Goal: Task Accomplishment & Management: Manage account settings

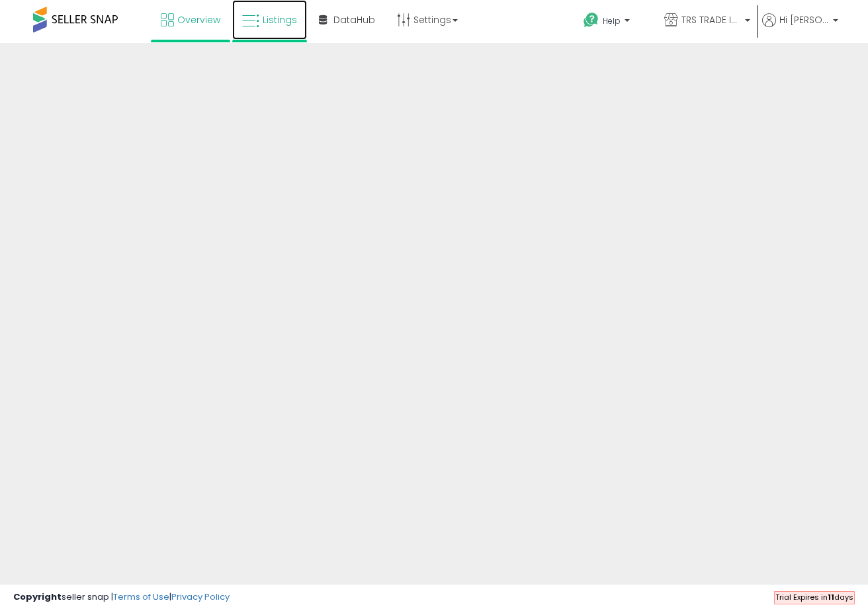
click at [293, 22] on span "Listings" at bounding box center [280, 19] width 34 height 13
click at [187, 17] on span "Overview" at bounding box center [198, 19] width 43 height 13
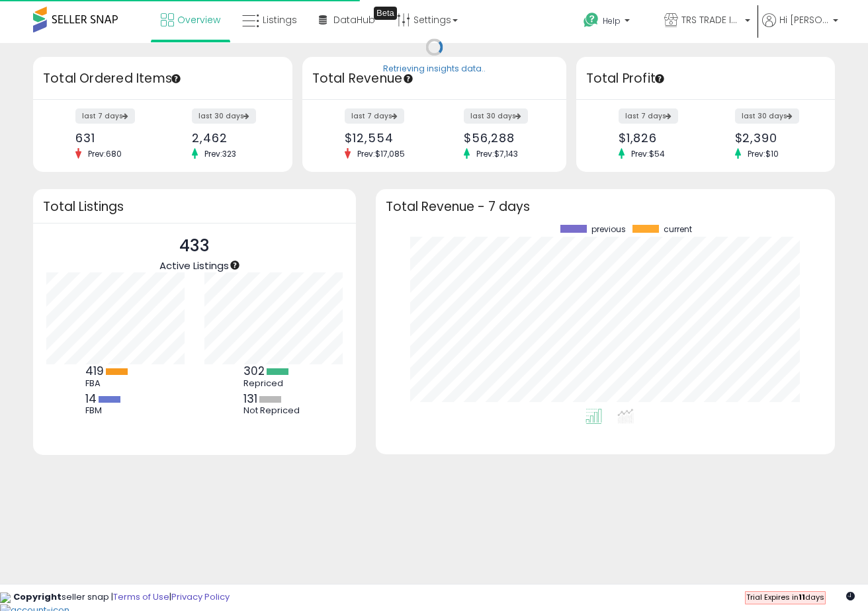
scroll to position [184, 433]
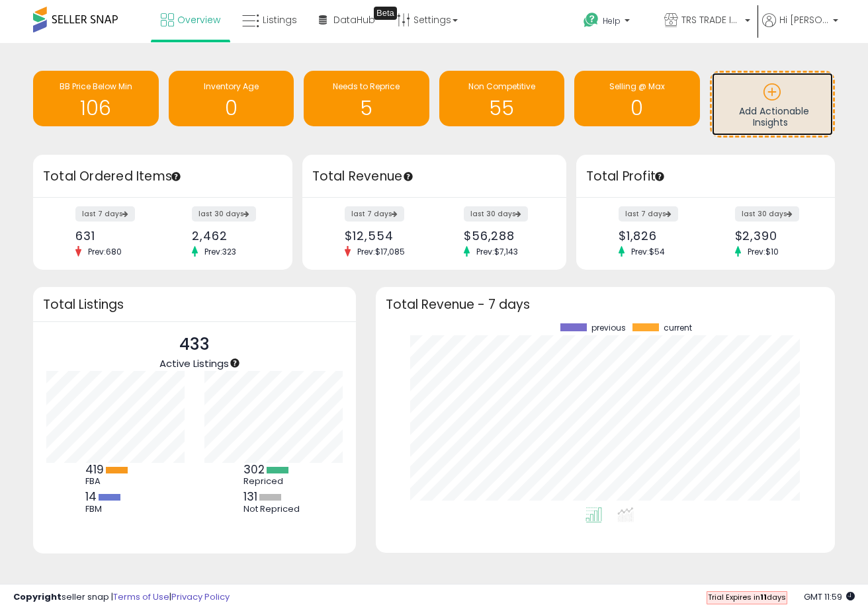
click at [812, 111] on h3 "Add Actionable Insights" at bounding box center [773, 108] width 109 height 39
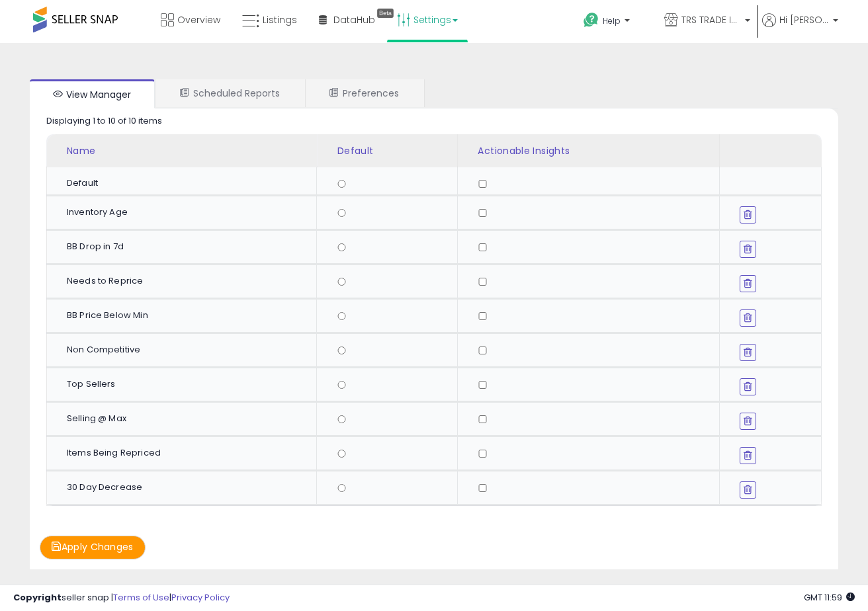
click at [103, 552] on button "Apply Changes" at bounding box center [93, 547] width 106 height 23
click at [206, 19] on span "Overview" at bounding box center [198, 19] width 43 height 13
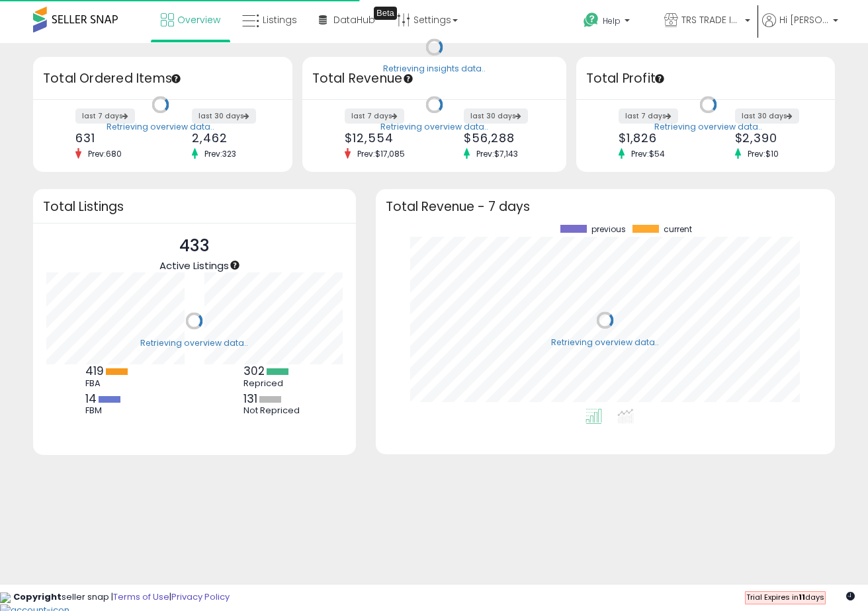
scroll to position [184, 433]
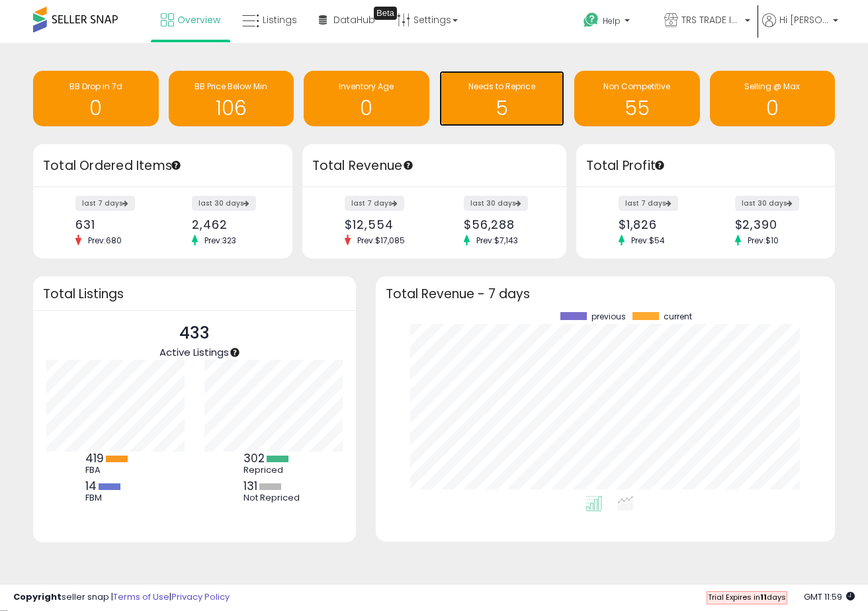
click at [490, 113] on h1 "5" at bounding box center [502, 108] width 113 height 22
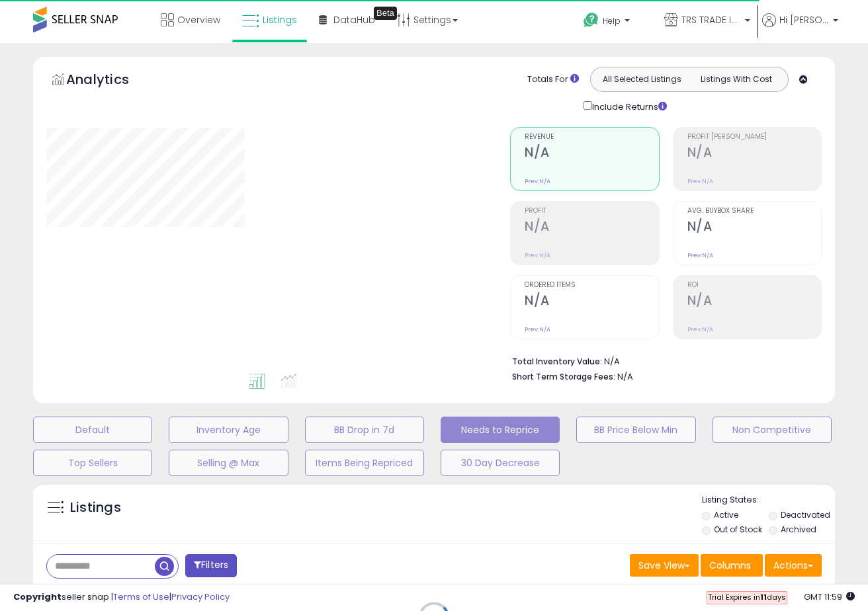
select select "**"
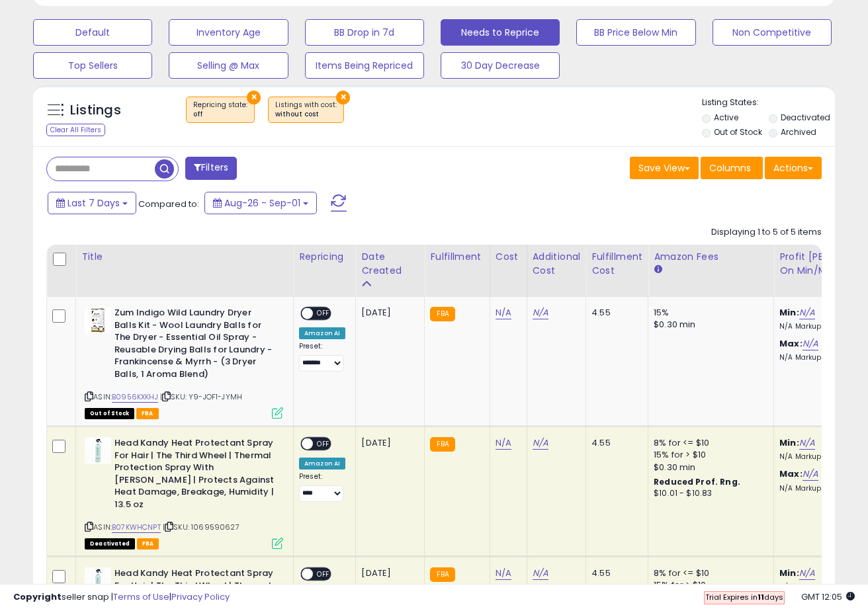
scroll to position [410, 0]
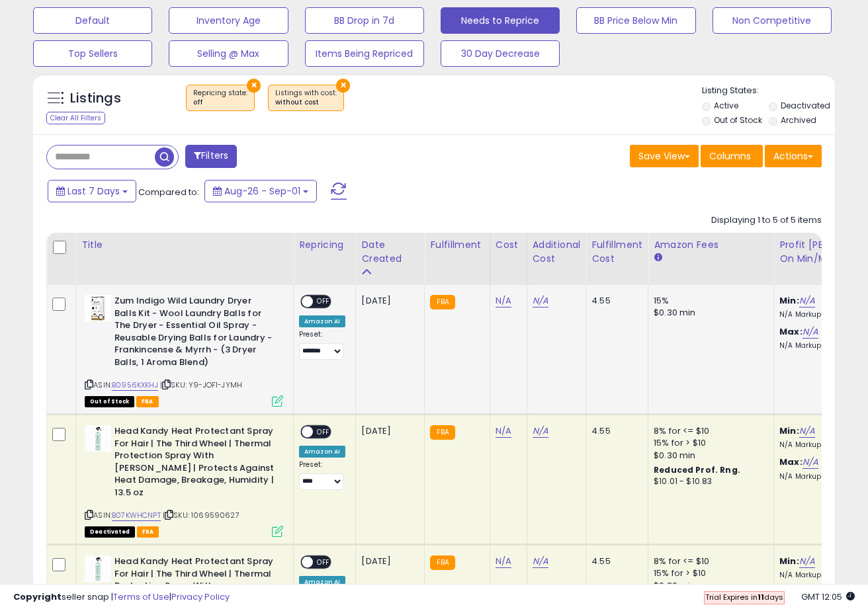
drag, startPoint x: 412, startPoint y: 297, endPoint x: 361, endPoint y: 300, distance: 50.4
click at [361, 300] on div "[DATE]" at bounding box center [387, 301] width 53 height 12
click at [373, 321] on td "[DATE]" at bounding box center [390, 350] width 69 height 130
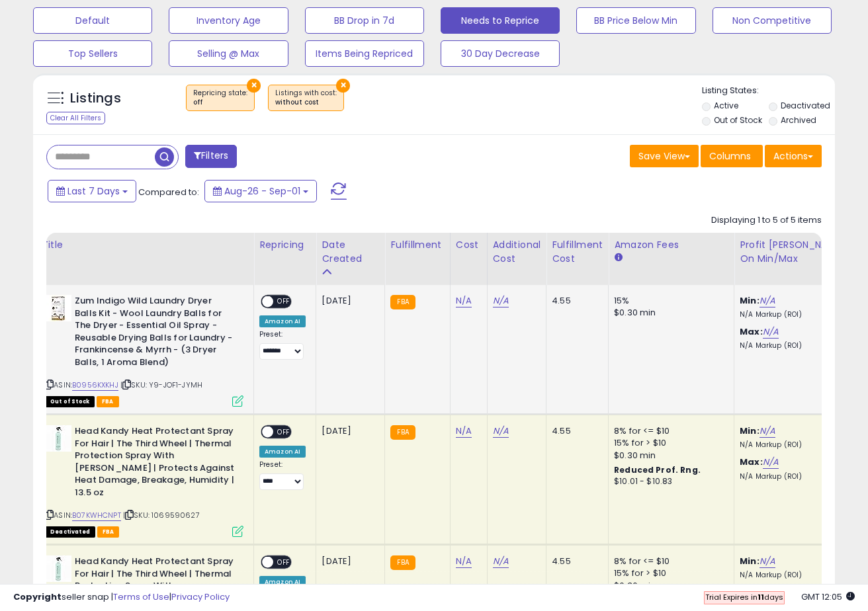
scroll to position [0, 0]
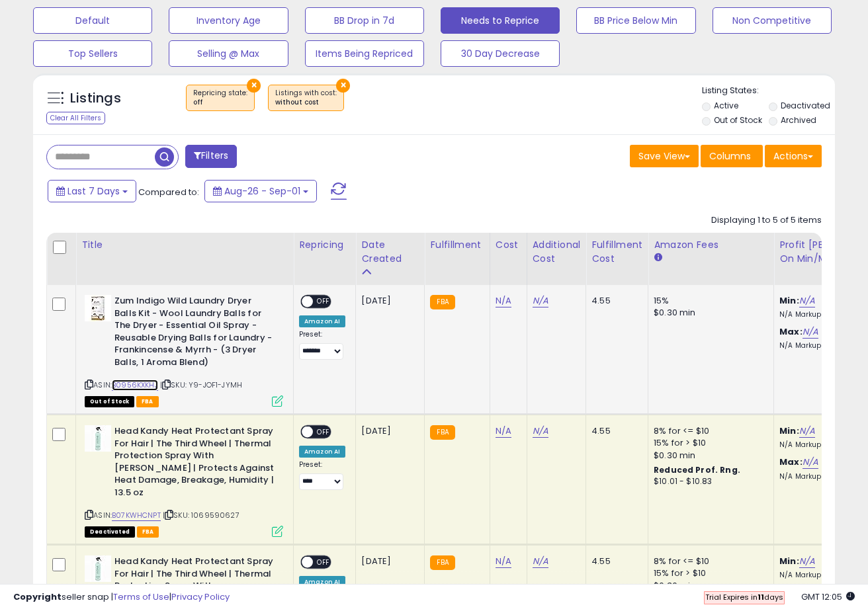
click at [150, 386] on link "B0956KXKHJ" at bounding box center [135, 385] width 46 height 11
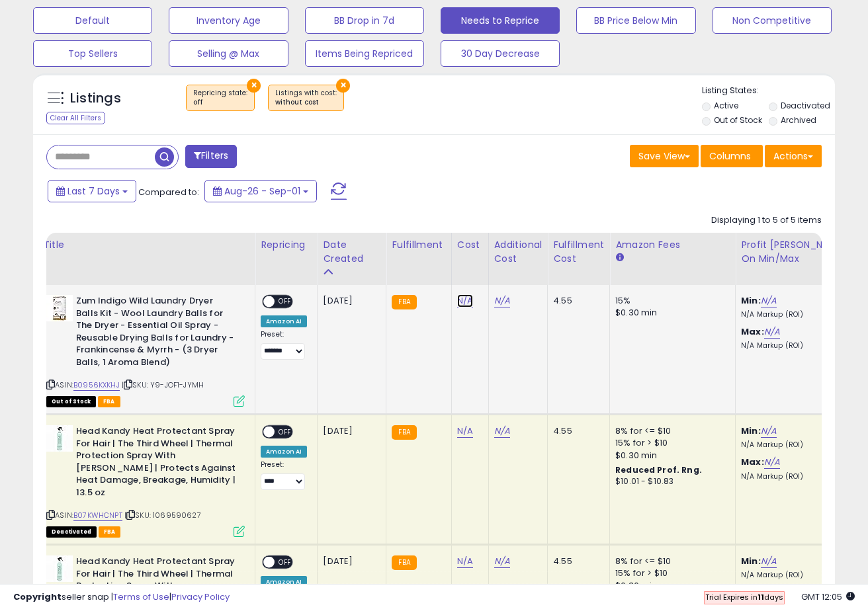
click at [460, 303] on link "N/A" at bounding box center [465, 300] width 16 height 13
type input "****"
click at [508, 271] on icon "submit" at bounding box center [504, 267] width 8 height 8
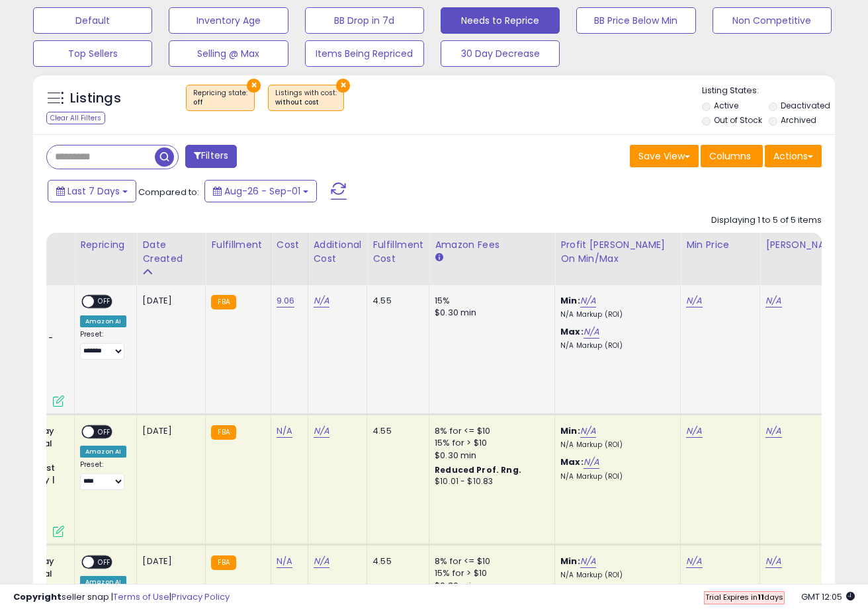
scroll to position [0, 222]
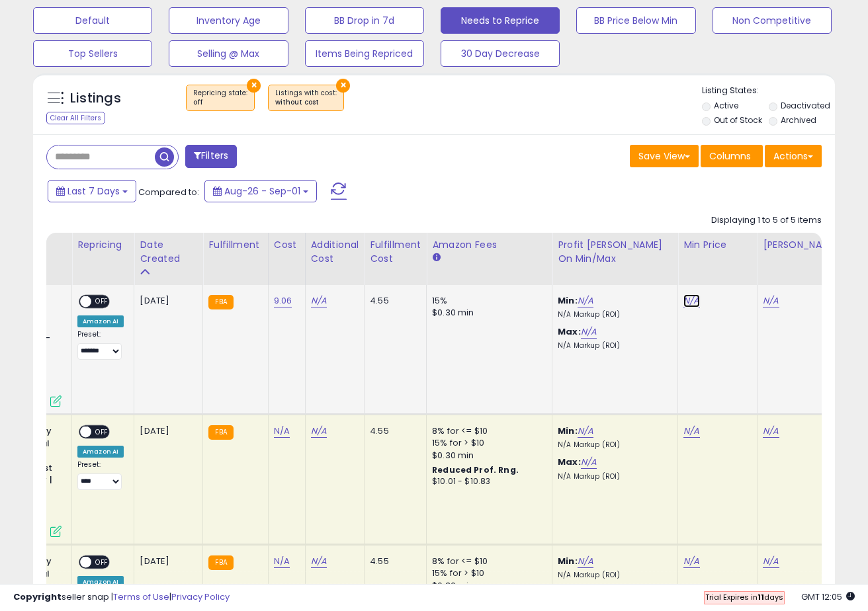
click at [694, 304] on link "N/A" at bounding box center [692, 300] width 16 height 13
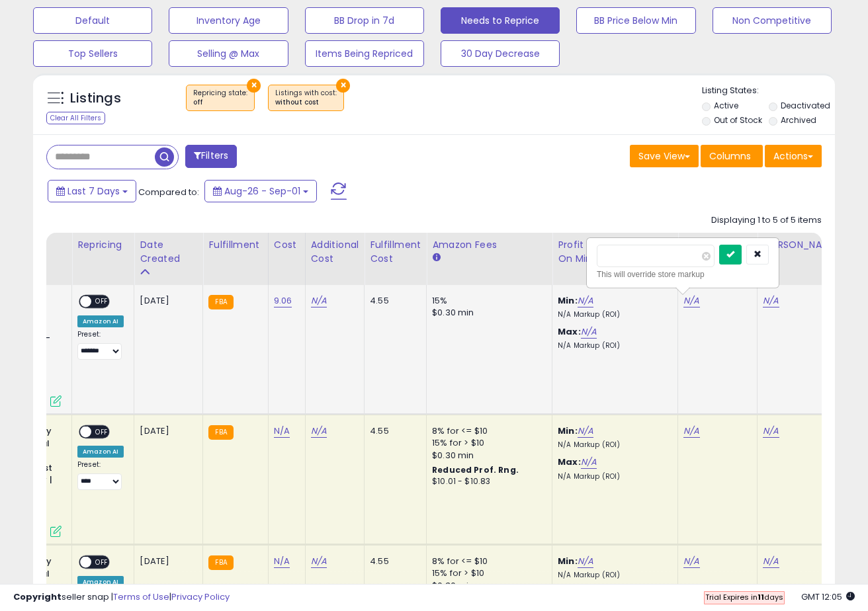
type input "**"
click at [735, 255] on icon "submit" at bounding box center [731, 254] width 8 height 8
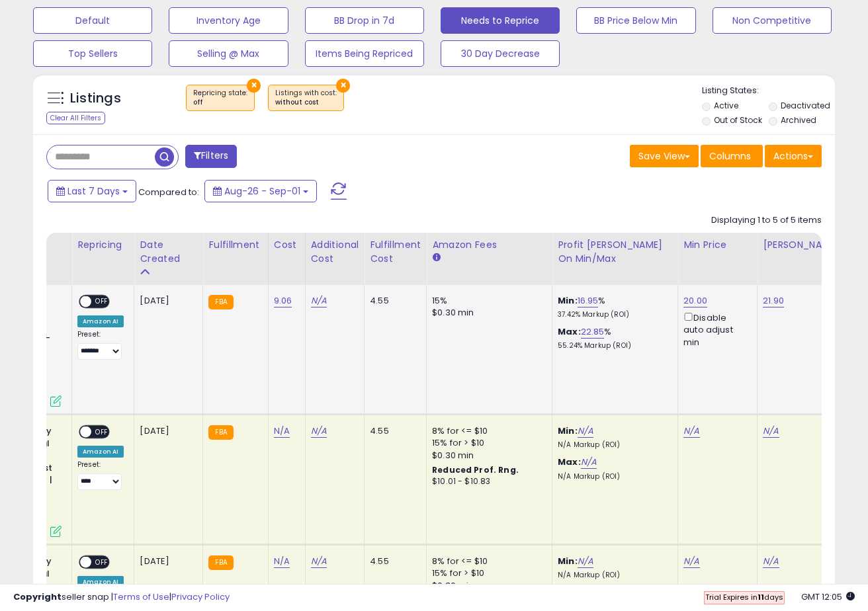
click at [101, 300] on span "OFF" at bounding box center [101, 301] width 21 height 11
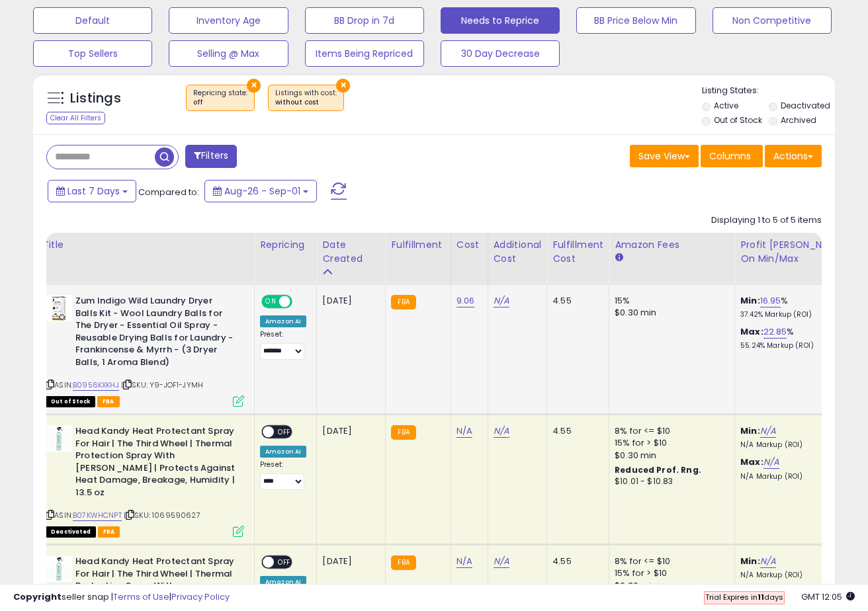
scroll to position [0, 0]
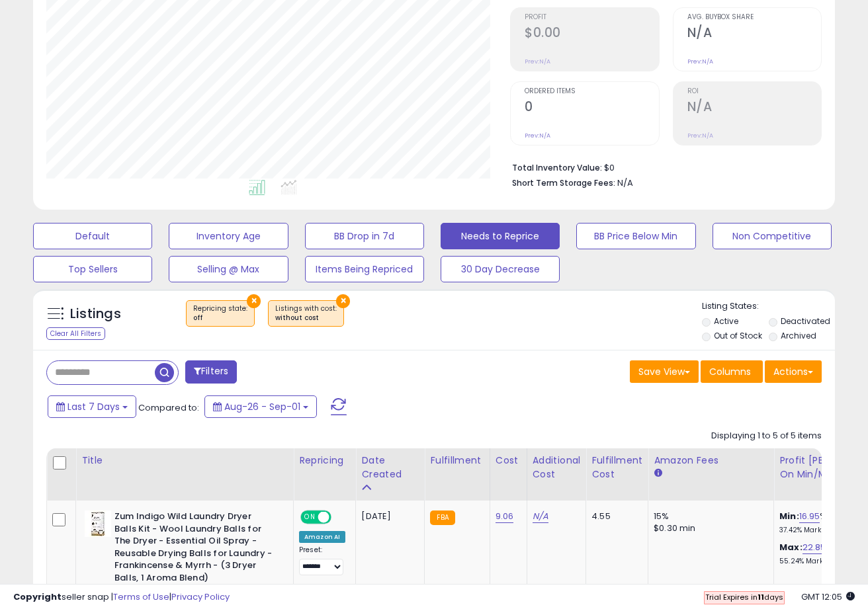
click at [336, 302] on button "×" at bounding box center [343, 301] width 14 height 14
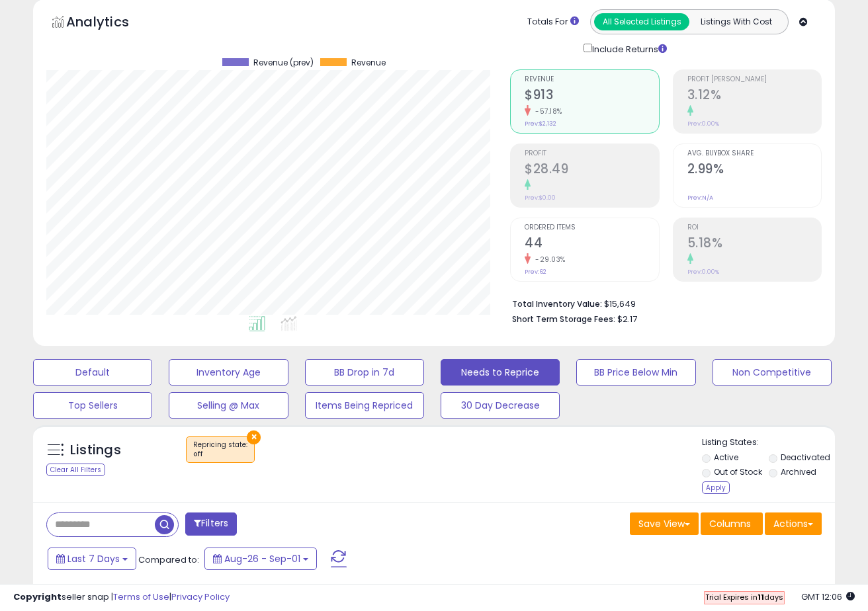
click at [790, 474] on label "Archived" at bounding box center [799, 472] width 36 height 11
click at [722, 484] on div "Apply" at bounding box center [716, 488] width 28 height 13
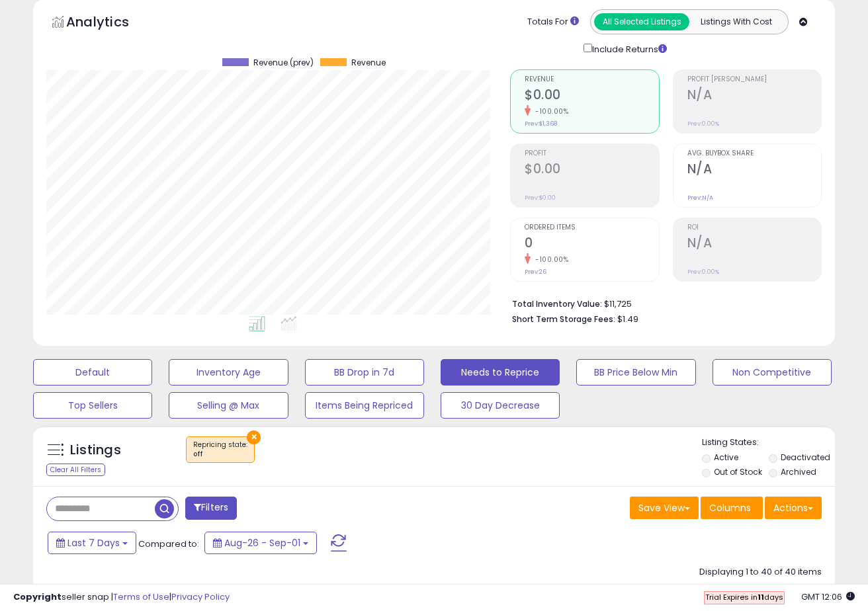
scroll to position [271, 464]
click at [251, 438] on button "×" at bounding box center [254, 438] width 14 height 14
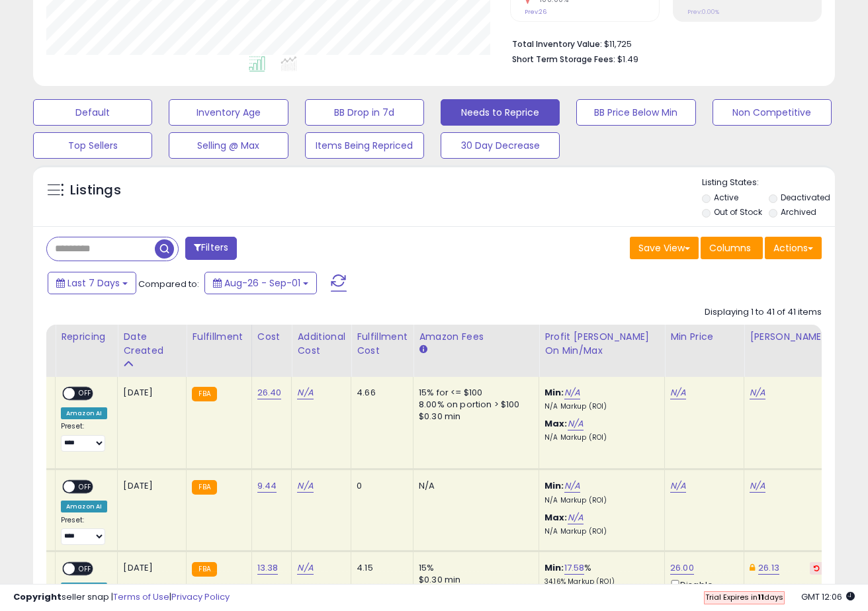
scroll to position [661510, 661317]
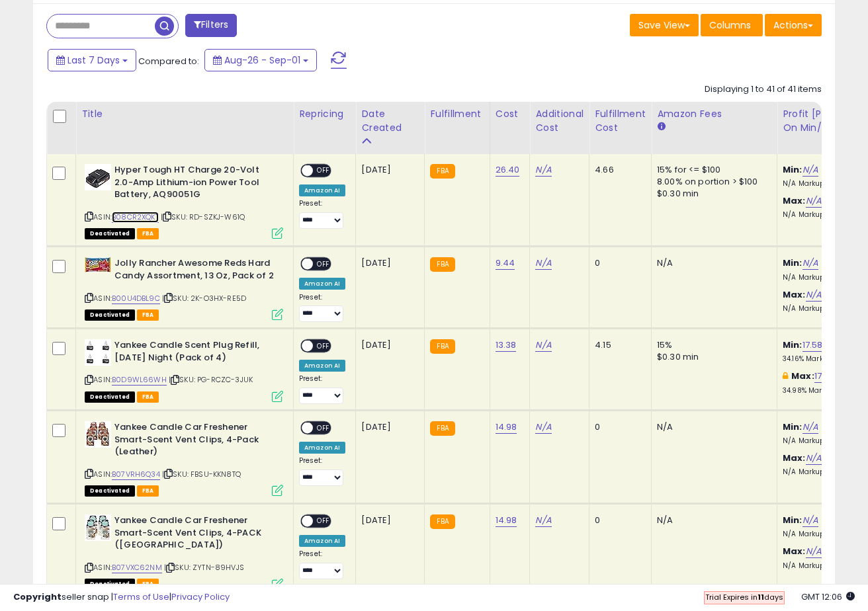
click at [148, 213] on link "B08CR2XQKT" at bounding box center [135, 217] width 47 height 11
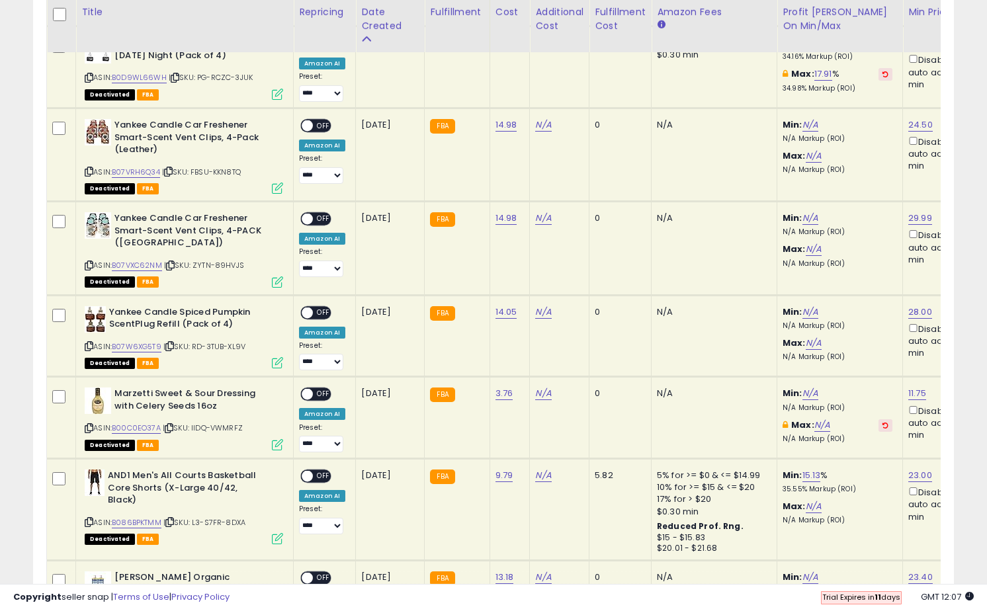
scroll to position [852, 0]
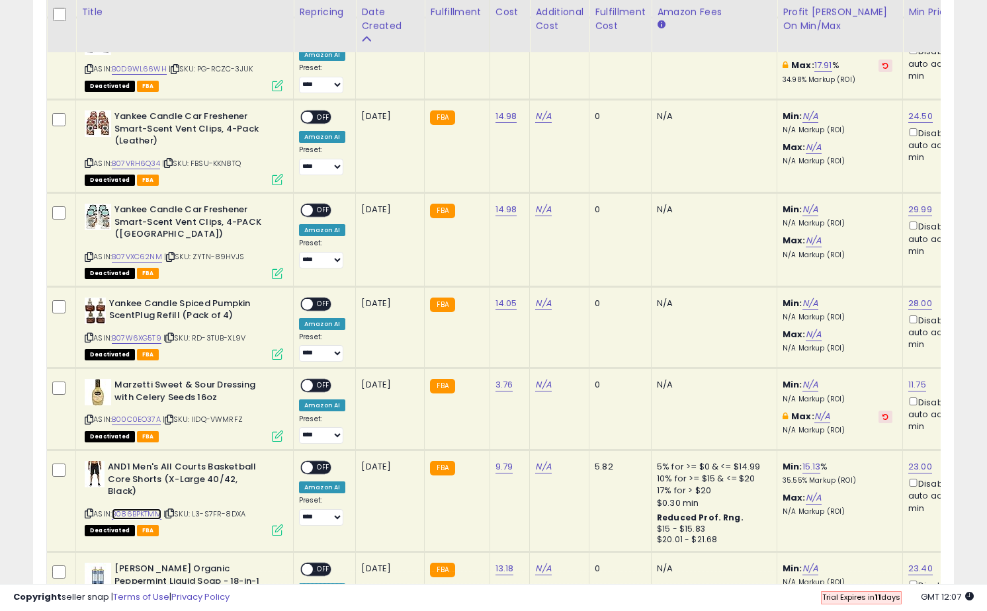
click at [130, 509] on link "B086BPKTMM" at bounding box center [137, 514] width 50 height 11
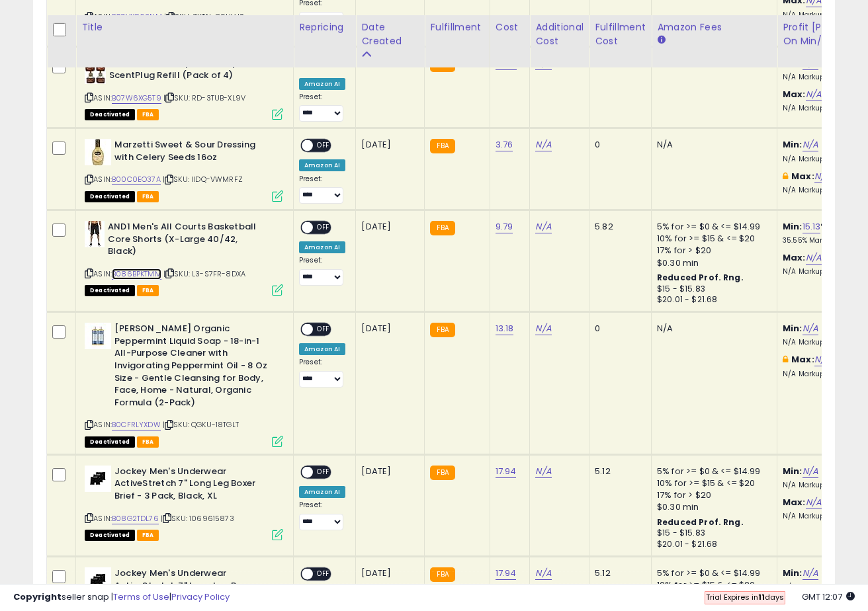
scroll to position [1107, 0]
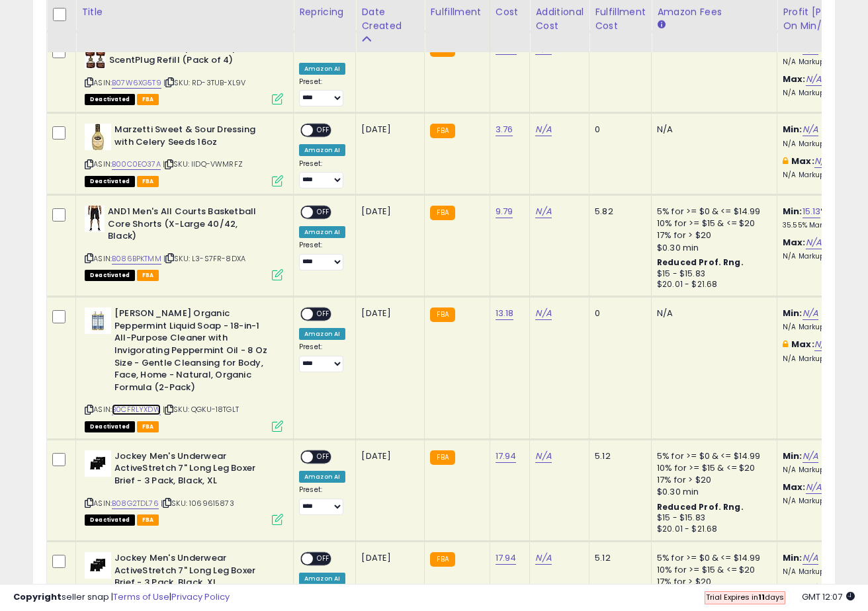
click at [142, 404] on link "B0CFRLYXDW" at bounding box center [136, 409] width 49 height 11
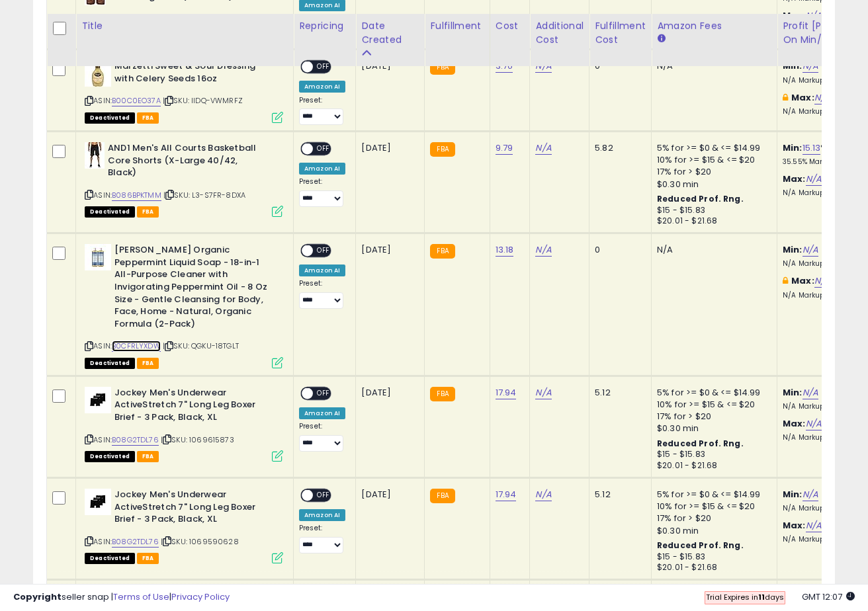
scroll to position [1193, 0]
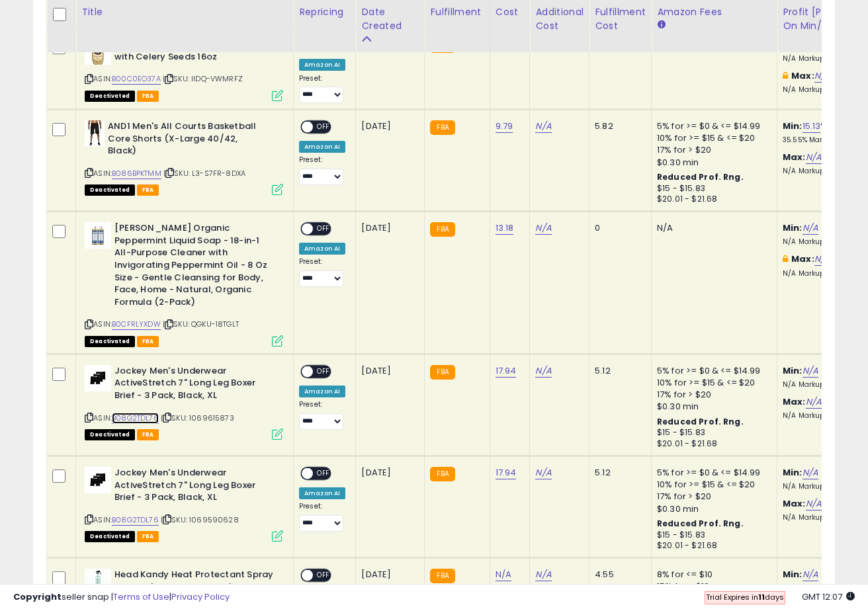
click at [144, 413] on link "B08G2TDL76" at bounding box center [135, 418] width 47 height 11
click at [154, 515] on link "B08G2TDL76" at bounding box center [135, 520] width 47 height 11
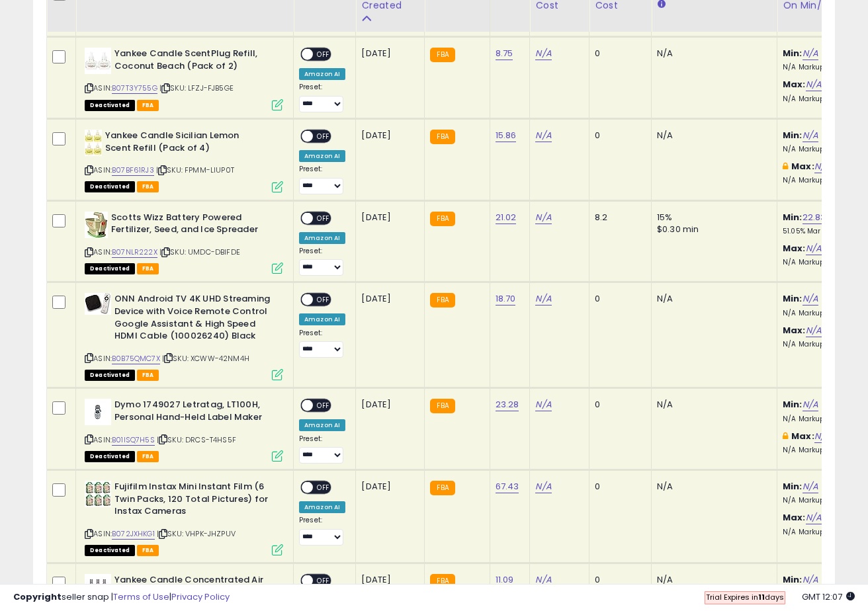
scroll to position [2378, 0]
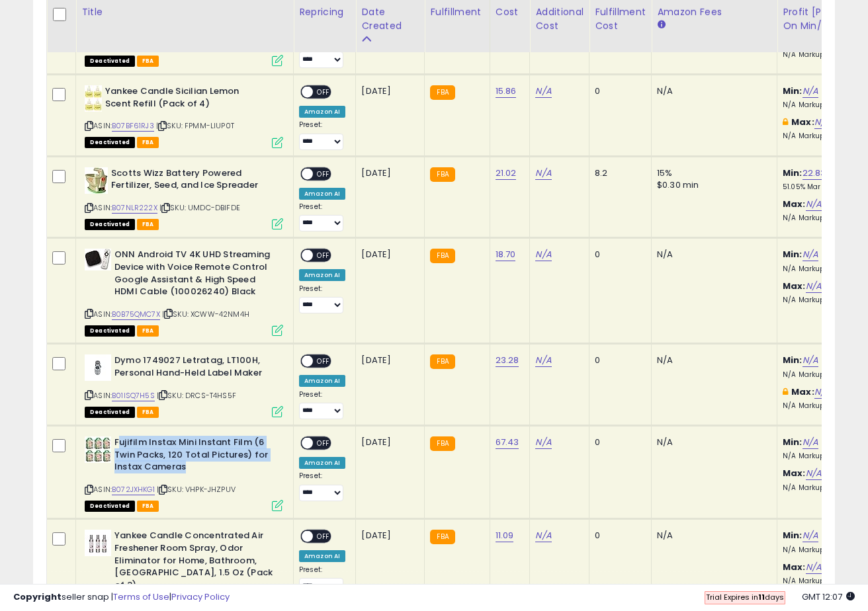
drag, startPoint x: 118, startPoint y: 429, endPoint x: 194, endPoint y: 450, distance: 78.2
click at [194, 450] on b "Fujifilm Instax Mini Instant Film (6 Twin Packs, 120 Total Pictures) for Instax…" at bounding box center [194, 457] width 161 height 40
click at [204, 455] on b "Fujifilm Instax Mini Instant Film (6 Twin Packs, 120 Total Pictures) for Instax…" at bounding box center [194, 457] width 161 height 40
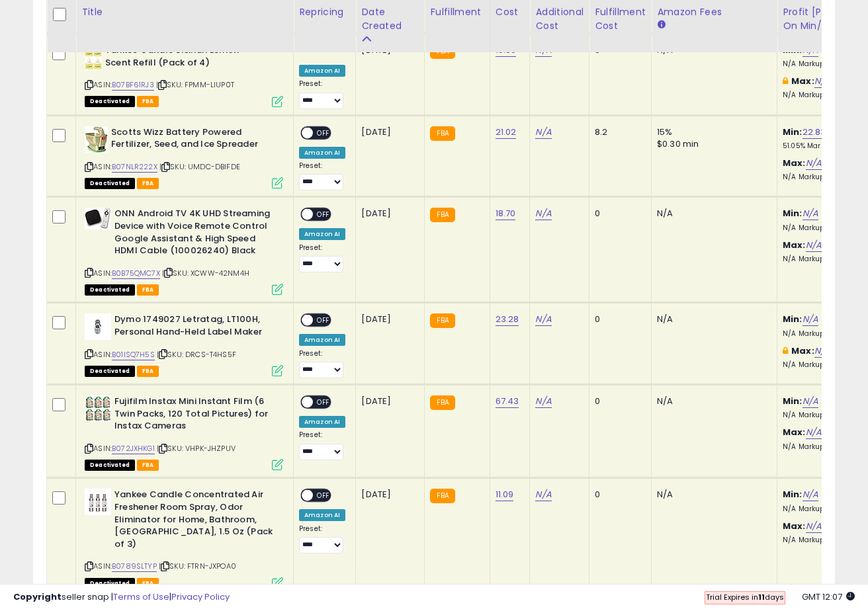
scroll to position [2450, 0]
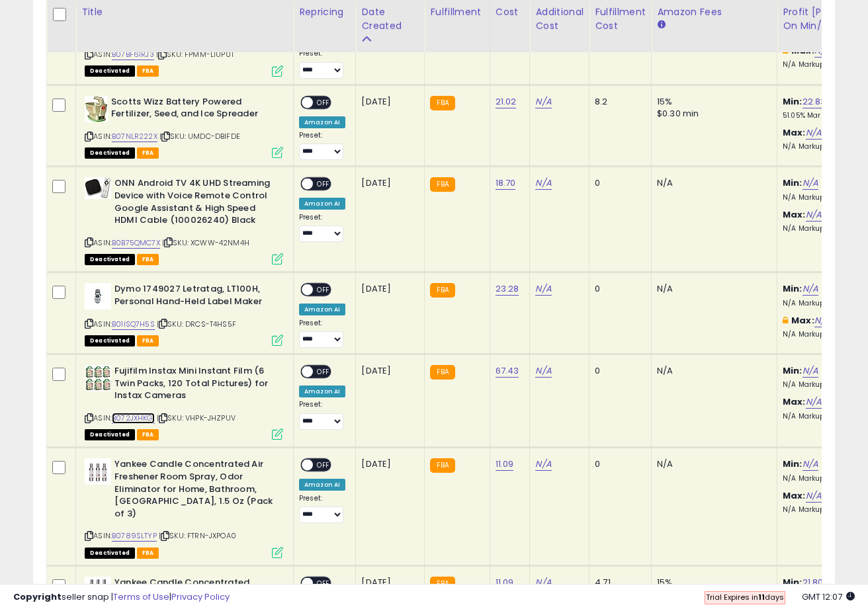
click at [145, 413] on link "B072JXHKG1" at bounding box center [133, 418] width 43 height 11
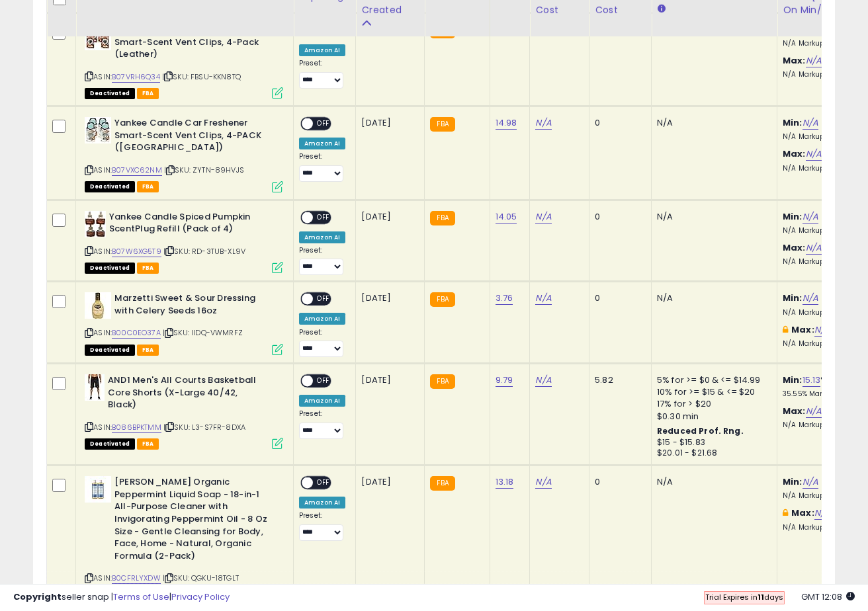
scroll to position [919, 0]
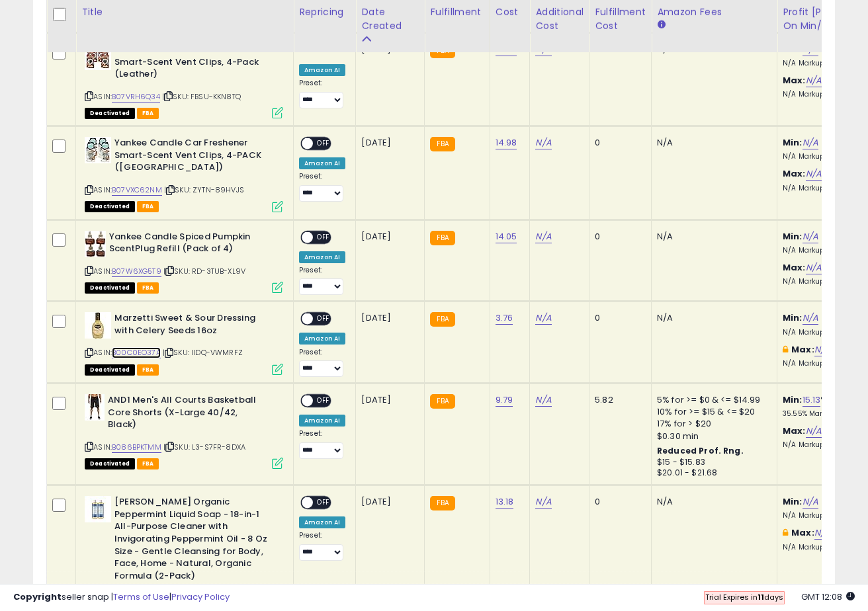
click at [140, 355] on link "B00C0EO37A" at bounding box center [136, 352] width 49 height 11
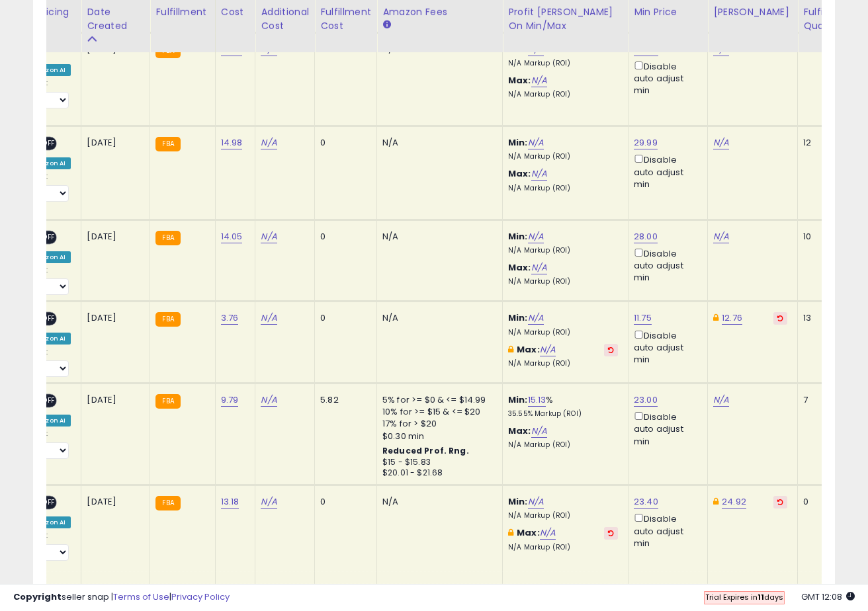
scroll to position [0, 361]
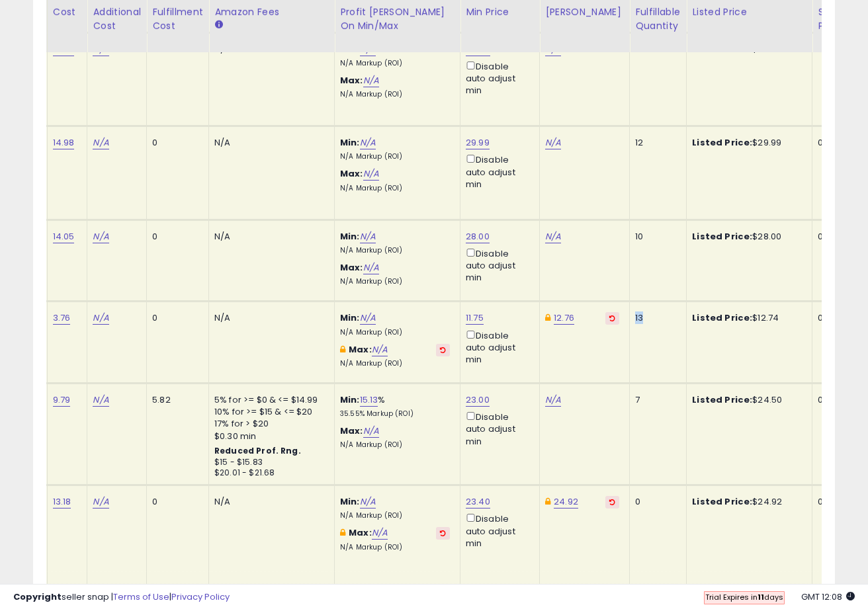
drag, startPoint x: 628, startPoint y: 316, endPoint x: 611, endPoint y: 316, distance: 16.6
click at [611, 316] on tr "Marzetti Sweet & Sour Dressing with Celery Seeds 16oz ASIN: B00C0EO37A | SKU: I…" at bounding box center [326, 343] width 1445 height 82
click at [662, 318] on div "13" at bounding box center [655, 318] width 41 height 12
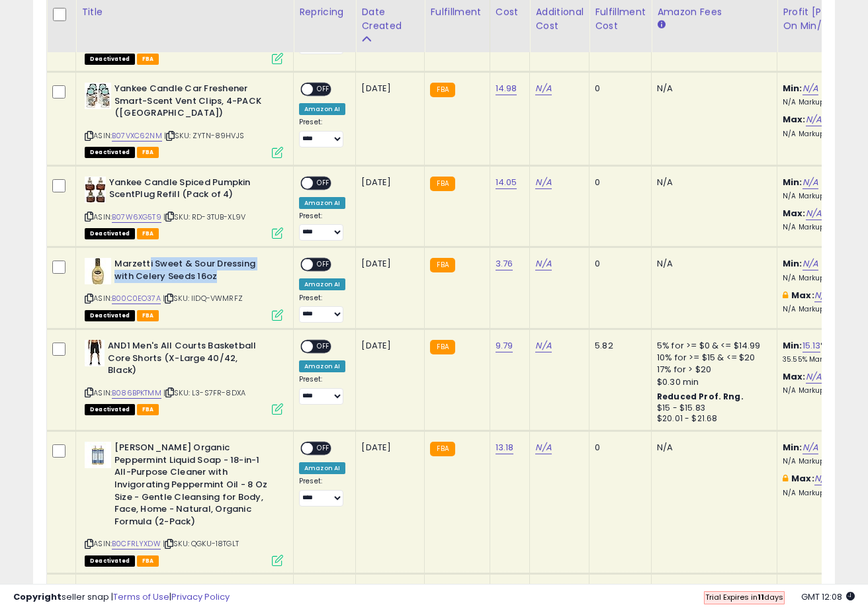
drag, startPoint x: 200, startPoint y: 279, endPoint x: 146, endPoint y: 263, distance: 55.9
click at [146, 263] on b "Marzetti Sweet & Sour Dressing with Celery Seeds 16oz" at bounding box center [194, 272] width 161 height 28
click at [225, 279] on b "Marzetti Sweet & Sour Dressing with Celery Seeds 16oz" at bounding box center [194, 272] width 161 height 28
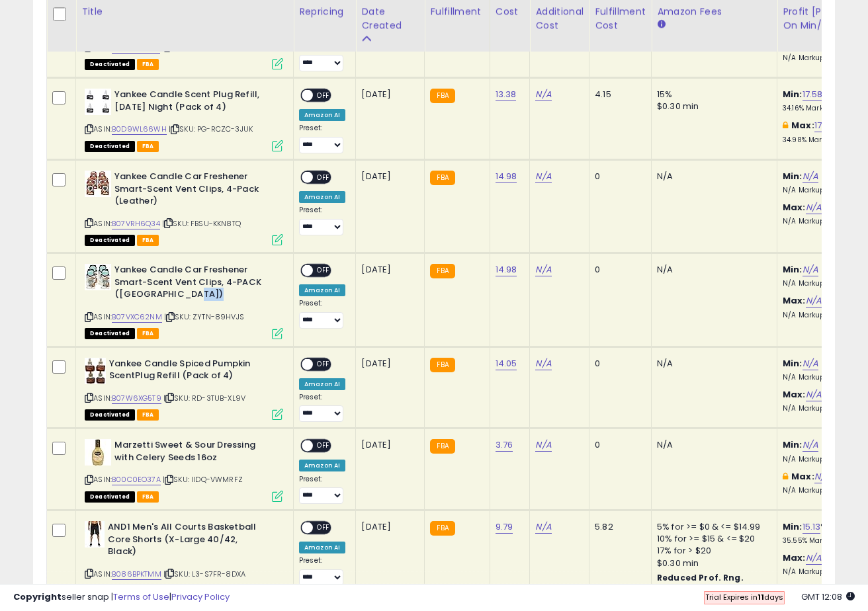
drag, startPoint x: 204, startPoint y: 294, endPoint x: 111, endPoint y: 261, distance: 99.9
click at [111, 261] on td "Yankee Candle Car Freshener Smart-Scent Vent Clips, 4-PACK (Coconut Beach) ASIN…" at bounding box center [185, 299] width 218 height 93
click at [200, 297] on b "Yankee Candle Car Freshener Smart-Scent Vent Clips, 4-PACK ([GEOGRAPHIC_DATA])" at bounding box center [194, 284] width 161 height 40
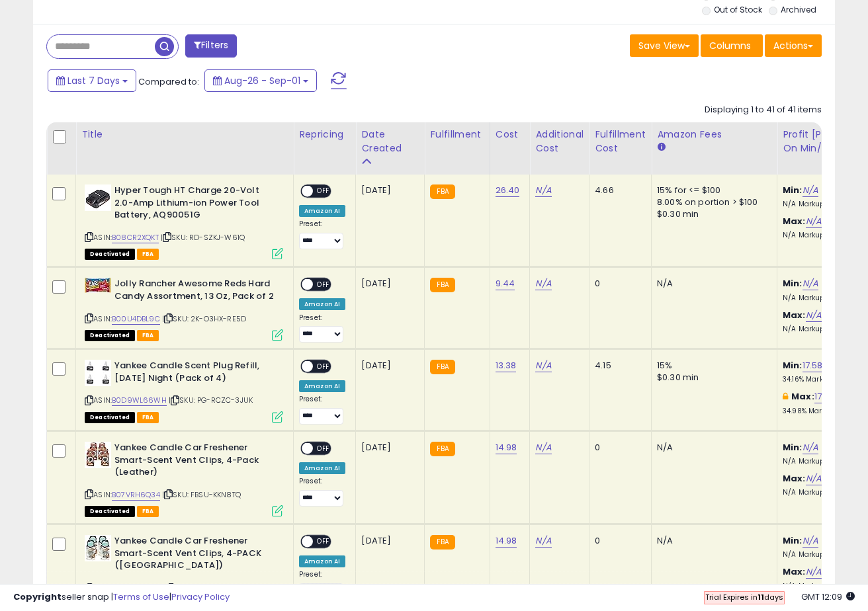
drag, startPoint x: 359, startPoint y: 285, endPoint x: 410, endPoint y: 286, distance: 51.6
click at [410, 286] on td "[DATE]" at bounding box center [390, 308] width 69 height 82
click at [409, 305] on td "[DATE]" at bounding box center [390, 308] width 69 height 82
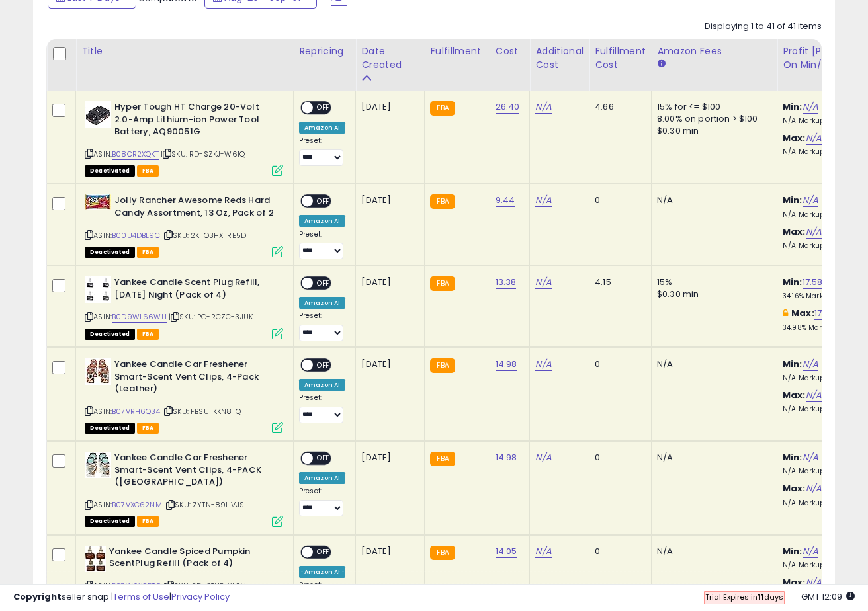
click at [416, 281] on td "[DATE]" at bounding box center [390, 307] width 69 height 82
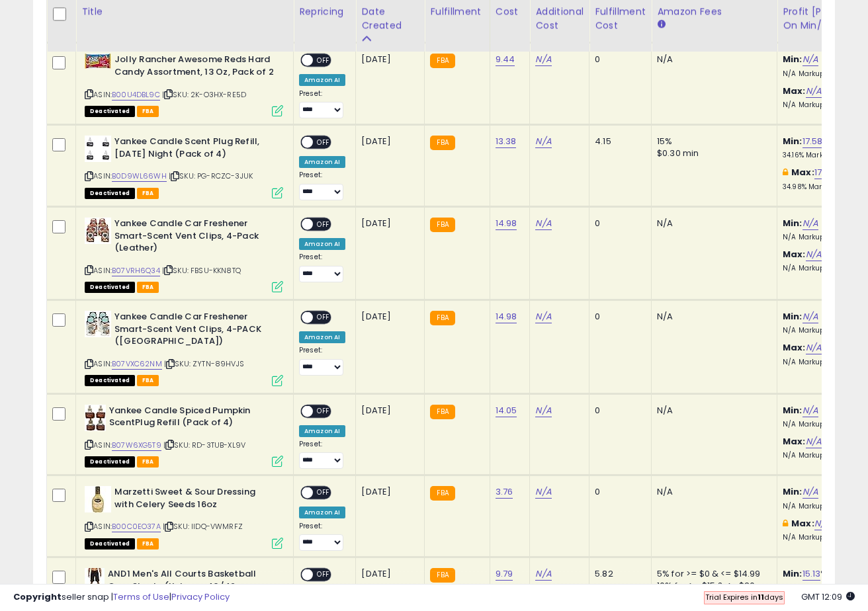
drag, startPoint x: 414, startPoint y: 224, endPoint x: 357, endPoint y: 226, distance: 57.6
click at [357, 226] on td "[DATE]" at bounding box center [390, 252] width 69 height 93
click at [397, 215] on td "[DATE]" at bounding box center [390, 252] width 69 height 93
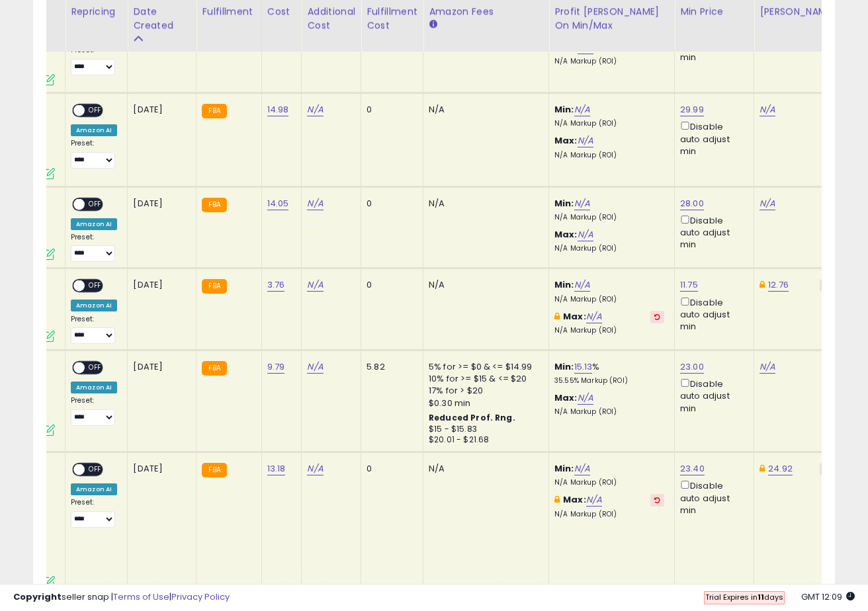
scroll to position [0, 18]
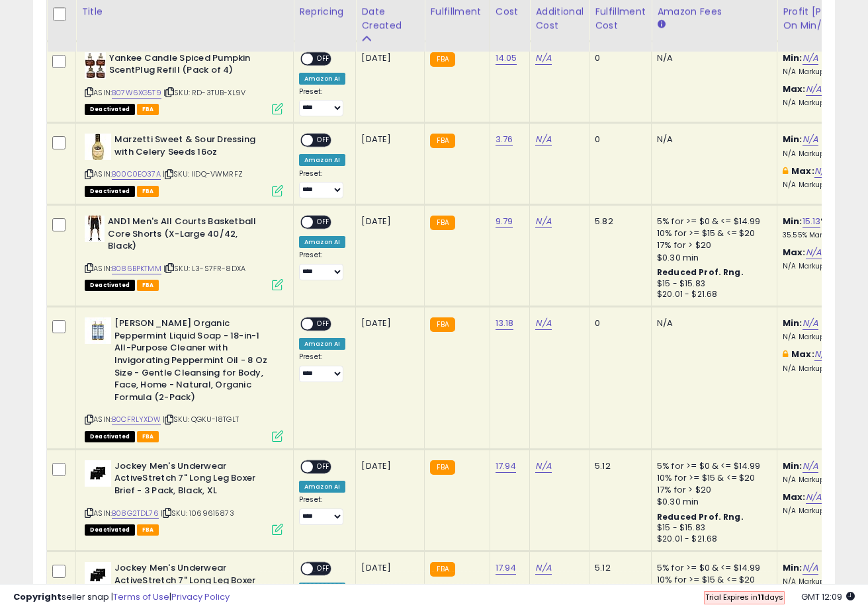
drag, startPoint x: 410, startPoint y: 324, endPoint x: 357, endPoint y: 332, distance: 54.2
click at [357, 332] on td "[DATE]" at bounding box center [390, 378] width 69 height 143
click at [383, 297] on td "[DATE]" at bounding box center [390, 256] width 69 height 102
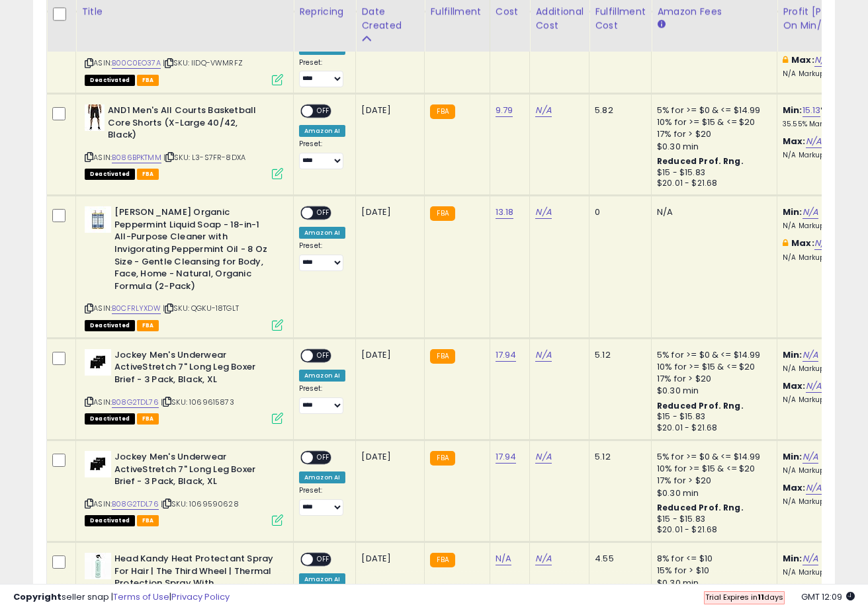
click at [371, 317] on td "[DATE]" at bounding box center [390, 267] width 69 height 143
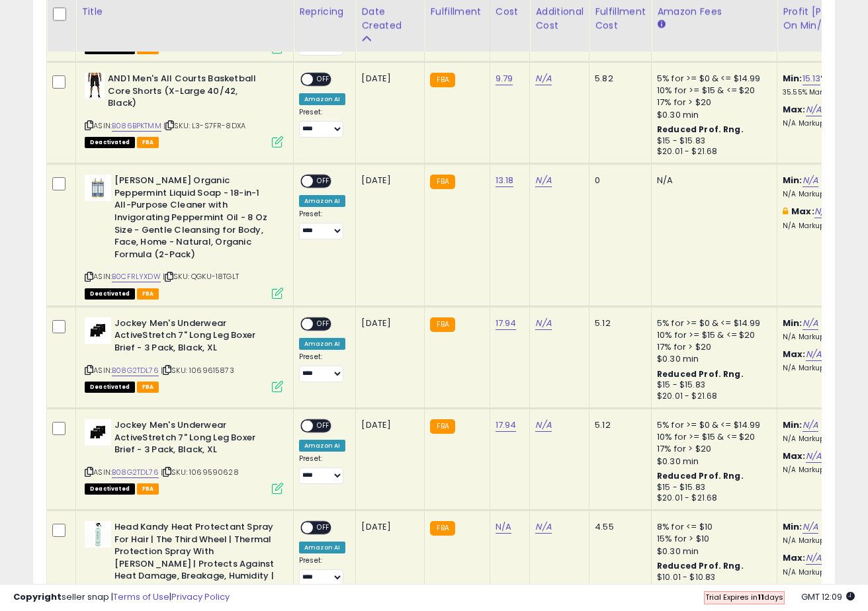
drag, startPoint x: 415, startPoint y: 313, endPoint x: 358, endPoint y: 308, distance: 57.1
click at [358, 308] on td "[DATE]" at bounding box center [390, 357] width 69 height 102
click at [385, 276] on td "[DATE]" at bounding box center [390, 235] width 69 height 143
drag, startPoint x: 412, startPoint y: 313, endPoint x: 356, endPoint y: 311, distance: 56.3
click at [356, 311] on td "[DATE]" at bounding box center [390, 357] width 69 height 102
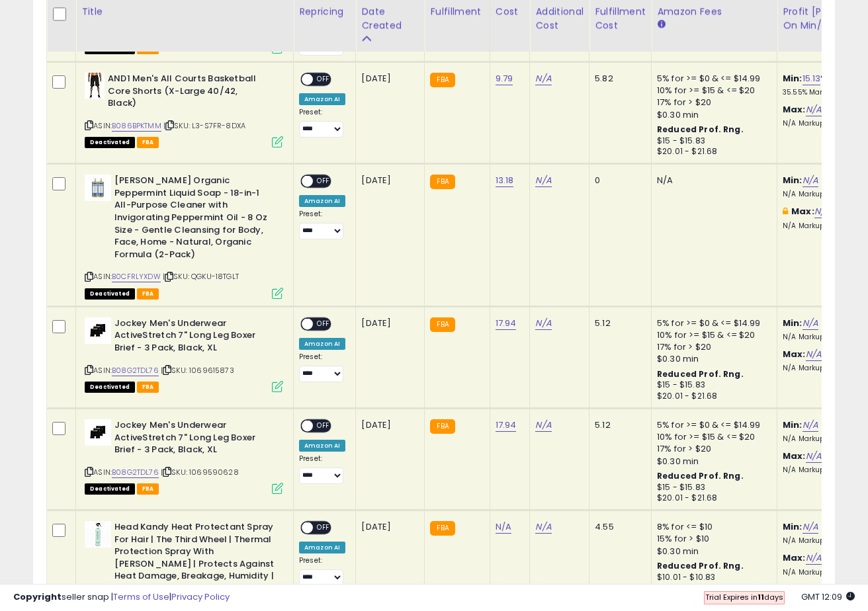
click at [390, 289] on td "[DATE]" at bounding box center [390, 235] width 69 height 143
drag, startPoint x: 413, startPoint y: 312, endPoint x: 359, endPoint y: 313, distance: 53.6
click at [359, 313] on td "[DATE]" at bounding box center [390, 357] width 69 height 102
click at [406, 257] on td "[DATE]" at bounding box center [390, 235] width 69 height 143
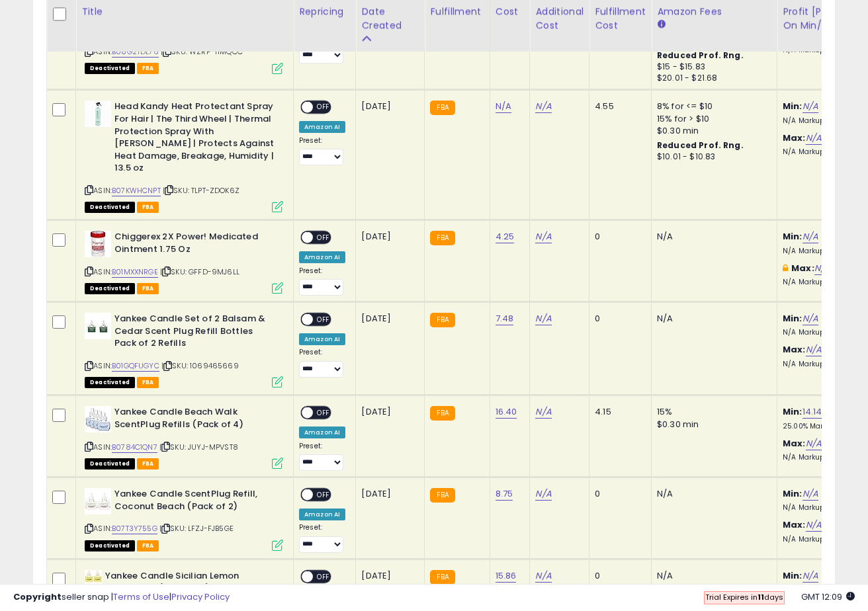
drag, startPoint x: 415, startPoint y: 223, endPoint x: 359, endPoint y: 226, distance: 56.3
click at [359, 226] on td "[DATE]" at bounding box center [390, 261] width 69 height 82
click at [392, 204] on td "[DATE]" at bounding box center [390, 155] width 69 height 130
drag, startPoint x: 411, startPoint y: 226, endPoint x: 358, endPoint y: 227, distance: 52.9
click at [358, 227] on td "[DATE]" at bounding box center [390, 261] width 69 height 82
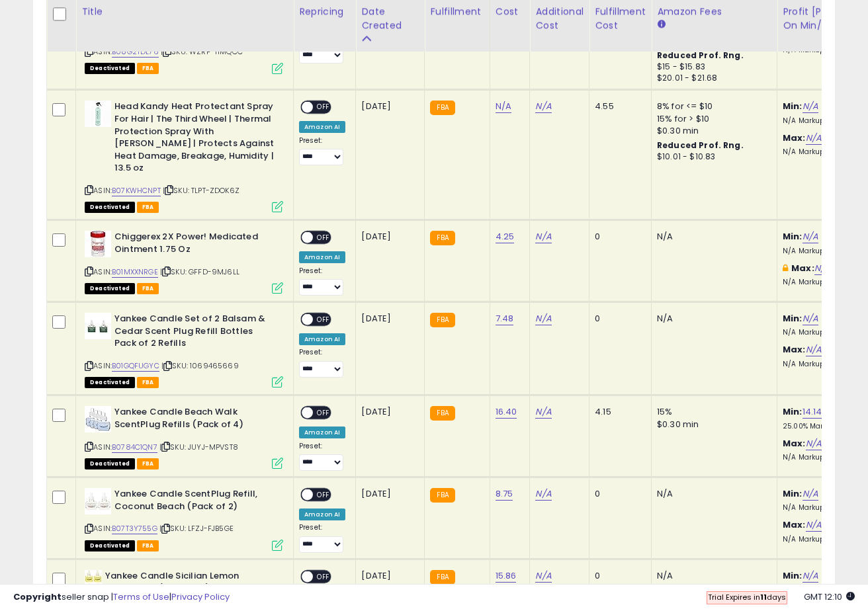
click at [395, 195] on td "[DATE]" at bounding box center [390, 155] width 69 height 130
